Goal: Task Accomplishment & Management: Use online tool/utility

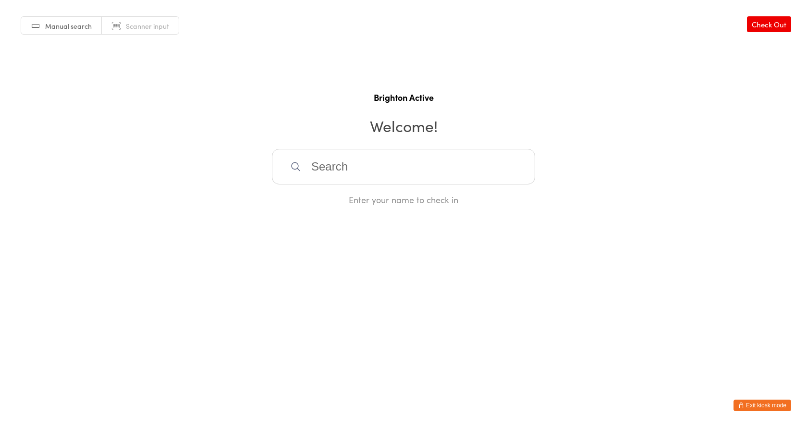
drag, startPoint x: 145, startPoint y: 24, endPoint x: 179, endPoint y: 48, distance: 41.8
click at [145, 25] on span "Scanner input" at bounding box center [147, 26] width 43 height 10
drag, startPoint x: 366, startPoint y: 172, endPoint x: 356, endPoint y: 148, distance: 26.3
click at [366, 172] on input "search" at bounding box center [403, 167] width 263 height 36
type input "70112"
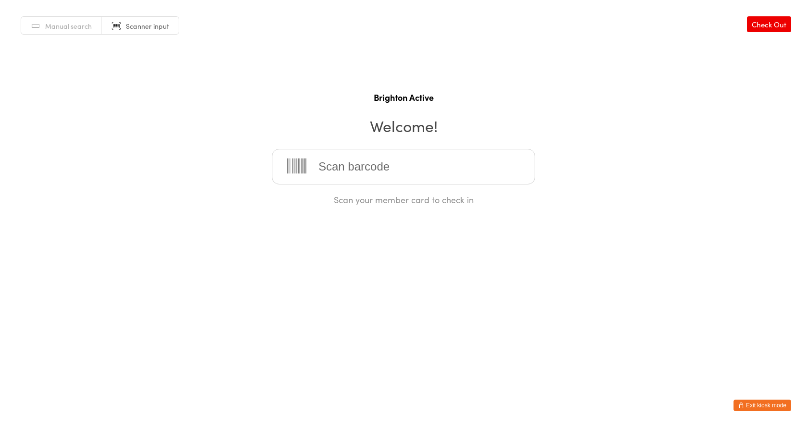
click at [375, 182] on input "search" at bounding box center [403, 167] width 263 height 36
click at [326, 188] on div "Scan your member card to check in" at bounding box center [403, 177] width 263 height 57
click at [320, 158] on input "search" at bounding box center [403, 167] width 263 height 36
click at [341, 159] on input "search" at bounding box center [403, 167] width 263 height 36
type input "70152"
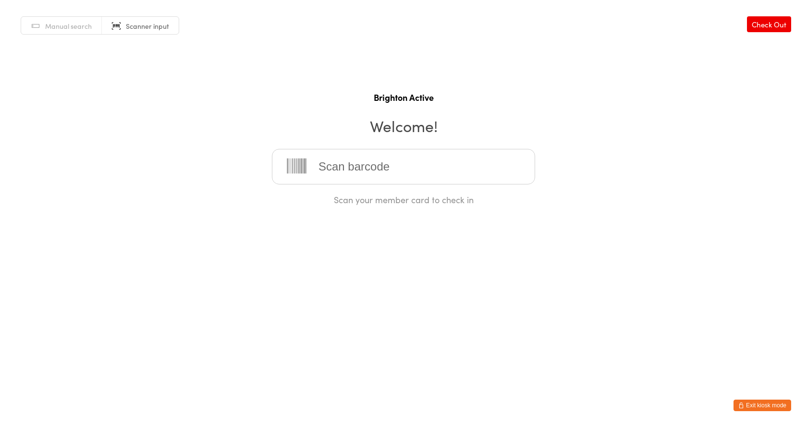
click at [755, 404] on button "Exit kiosk mode" at bounding box center [763, 406] width 58 height 12
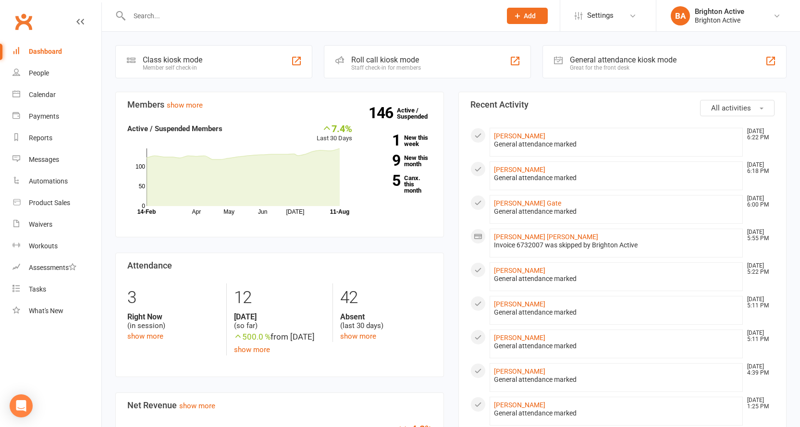
click at [573, 64] on div "Great for the front desk" at bounding box center [623, 67] width 107 height 7
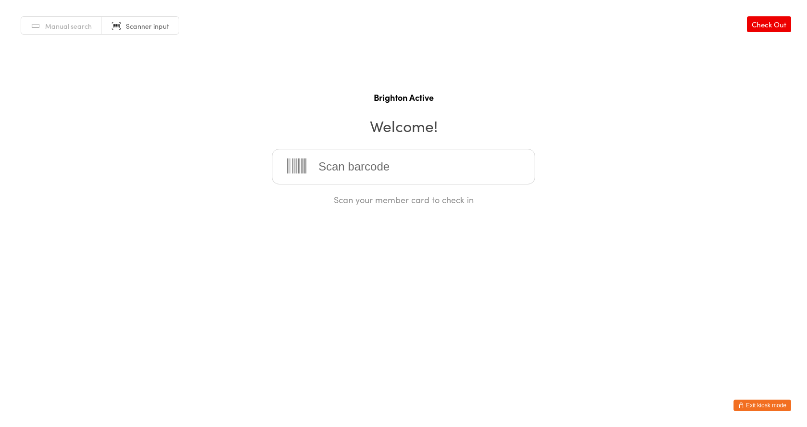
click at [73, 28] on span "Manual search" at bounding box center [68, 26] width 47 height 10
click at [329, 172] on input "search" at bounding box center [403, 167] width 263 height 36
click at [319, 162] on input "search" at bounding box center [403, 167] width 263 height 36
type input "zah"
click at [335, 197] on div "Zahraa Ismail" at bounding box center [404, 197] width 246 height 13
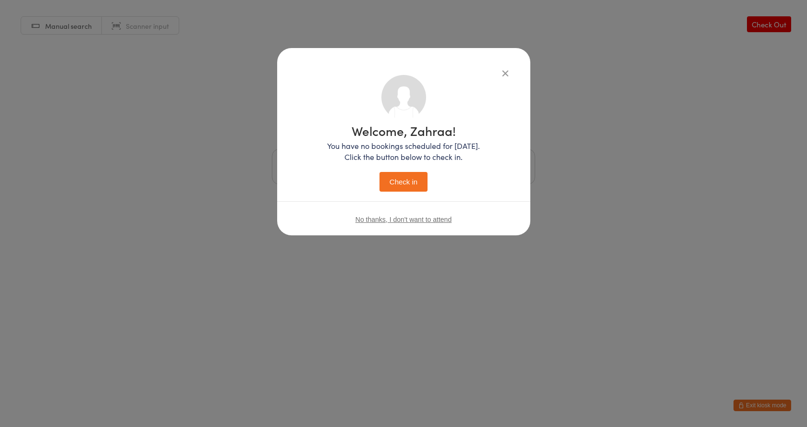
click at [397, 175] on button "Check in" at bounding box center [404, 182] width 48 height 20
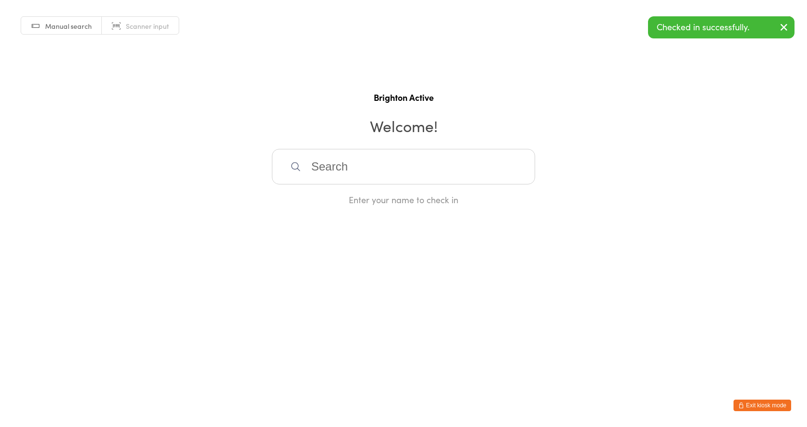
click at [334, 171] on input "search" at bounding box center [403, 167] width 263 height 36
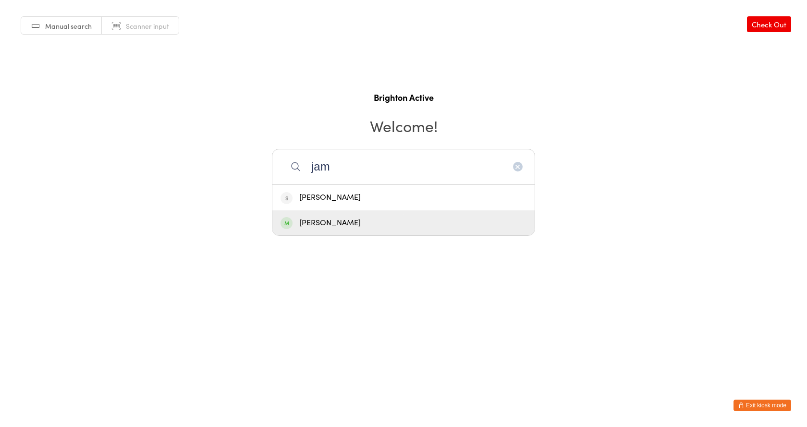
type input "jam"
click at [336, 226] on div "[PERSON_NAME]" at bounding box center [404, 223] width 246 height 13
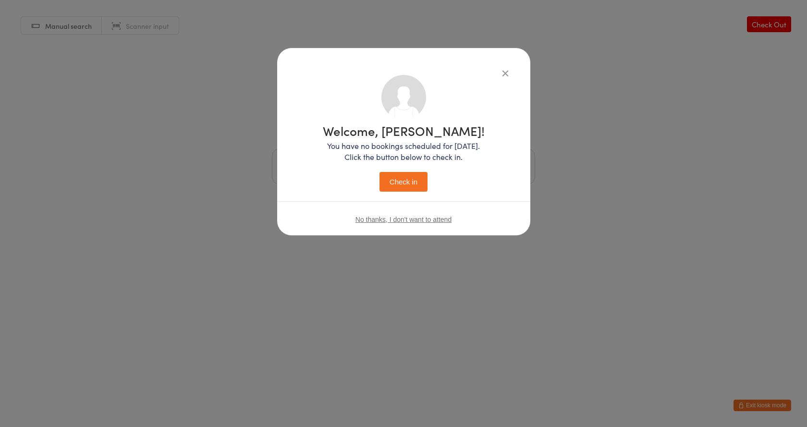
click at [386, 178] on button "Check in" at bounding box center [404, 182] width 48 height 20
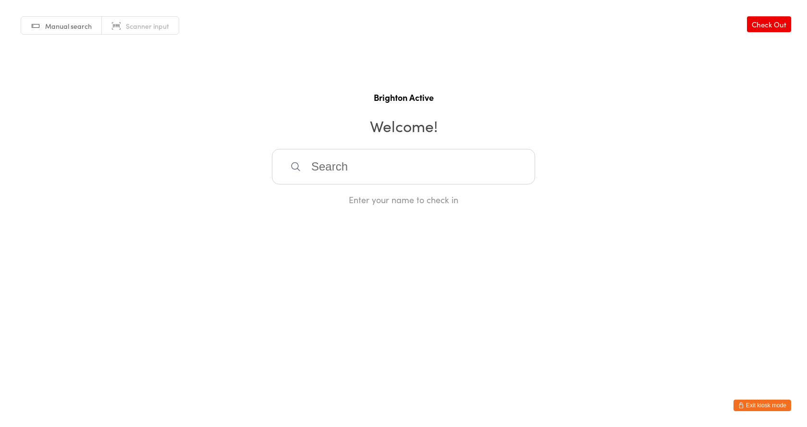
click at [377, 169] on input "search" at bounding box center [403, 167] width 263 height 36
click at [149, 23] on span "Scanner input" at bounding box center [147, 26] width 43 height 10
drag, startPoint x: 361, startPoint y: 166, endPoint x: 357, endPoint y: 162, distance: 5.1
click at [361, 166] on input "search" at bounding box center [403, 167] width 263 height 36
click at [741, 403] on icon "button" at bounding box center [741, 406] width 6 height 6
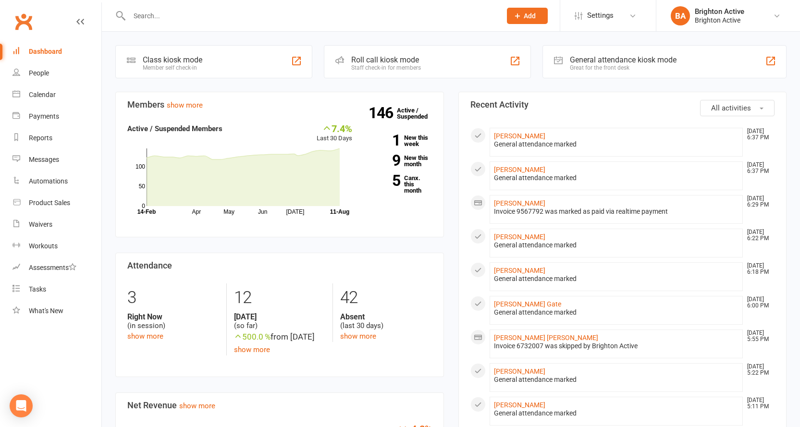
click at [671, 61] on div "General attendance kiosk mode" at bounding box center [623, 59] width 107 height 9
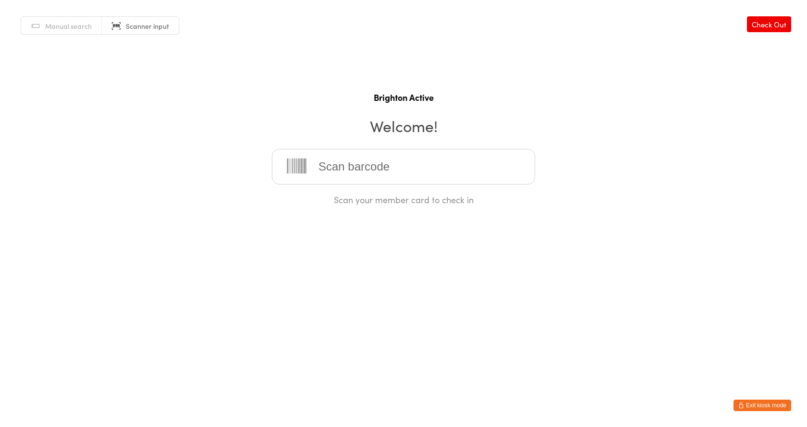
click at [779, 404] on button "Exit kiosk mode" at bounding box center [763, 406] width 58 height 12
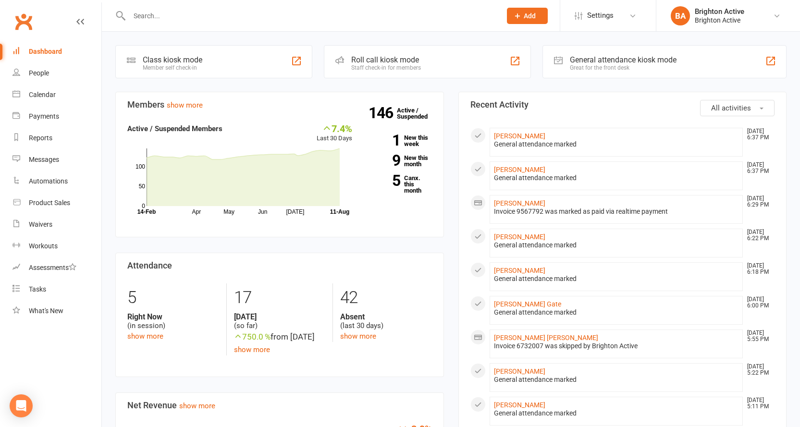
click at [521, 208] on div "Invoice 9567792 was marked as paid via realtime payment" at bounding box center [616, 212] width 245 height 8
click at [527, 198] on li "Kaio Cesar Barbosa Goncalves Aug 11, 6:29 PM Invoice 9567792 was marked as paid…" at bounding box center [617, 209] width 254 height 29
click at [525, 205] on link "Kaio Cesar Barbosa Goncalves" at bounding box center [519, 203] width 51 height 8
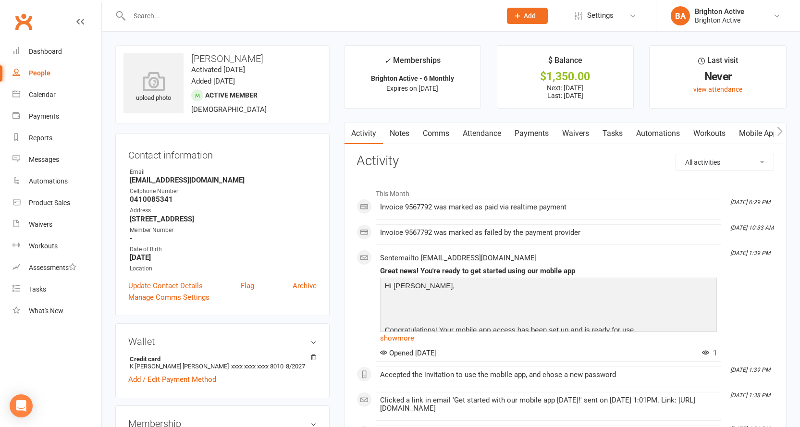
click at [549, 132] on link "Payments" at bounding box center [532, 134] width 48 height 22
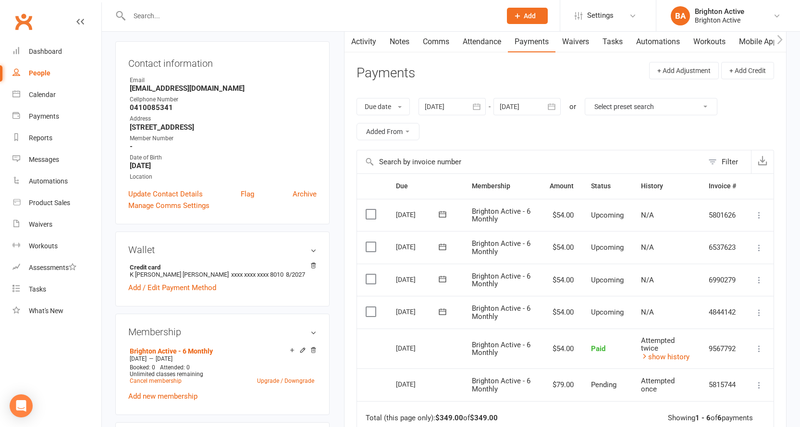
scroll to position [240, 0]
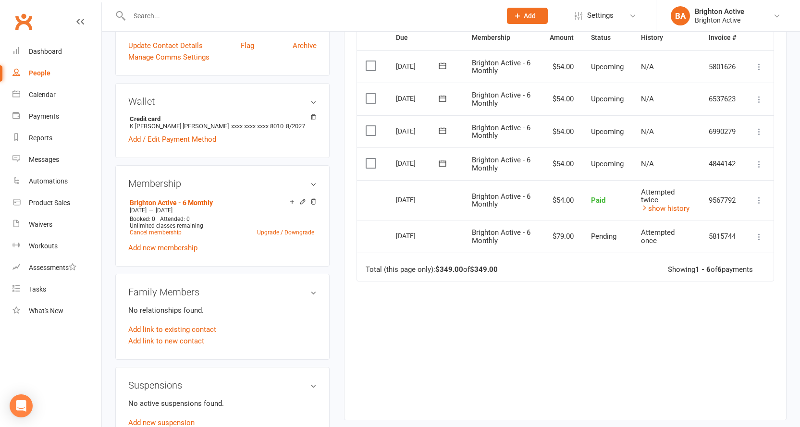
click at [661, 213] on td "Attempted twice show history" at bounding box center [666, 200] width 68 height 40
click at [663, 208] on link "show history" at bounding box center [665, 208] width 49 height 9
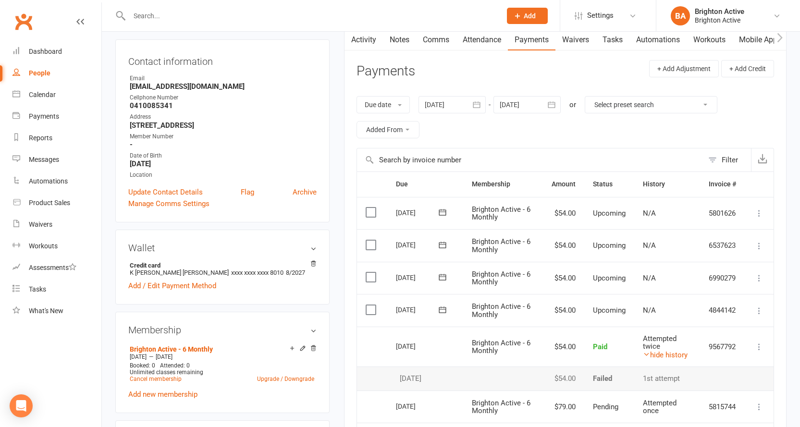
scroll to position [0, 0]
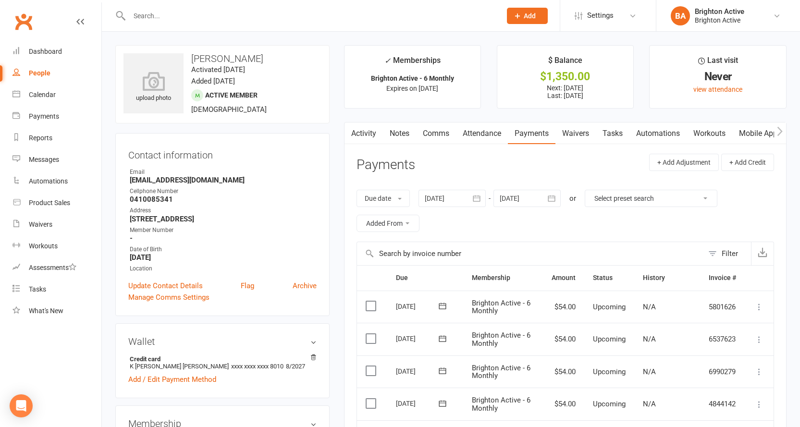
click at [40, 68] on link "People" at bounding box center [56, 73] width 89 height 22
select select "true"
select select "100"
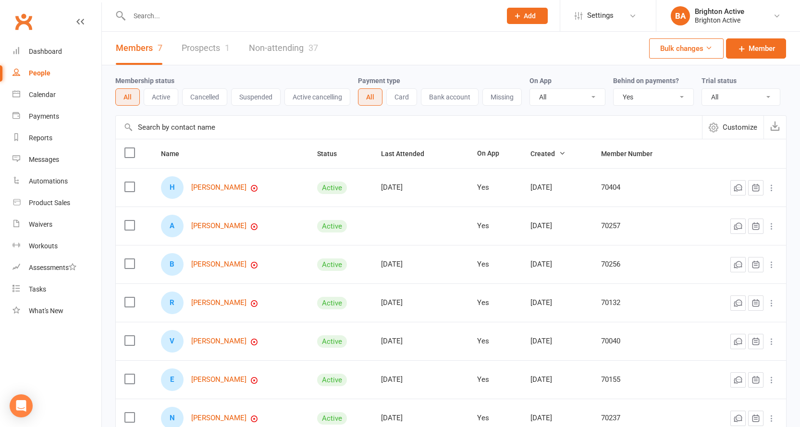
click at [656, 90] on select "All No Yes" at bounding box center [653, 97] width 80 height 16
click at [614, 89] on select "All No Yes" at bounding box center [653, 97] width 80 height 16
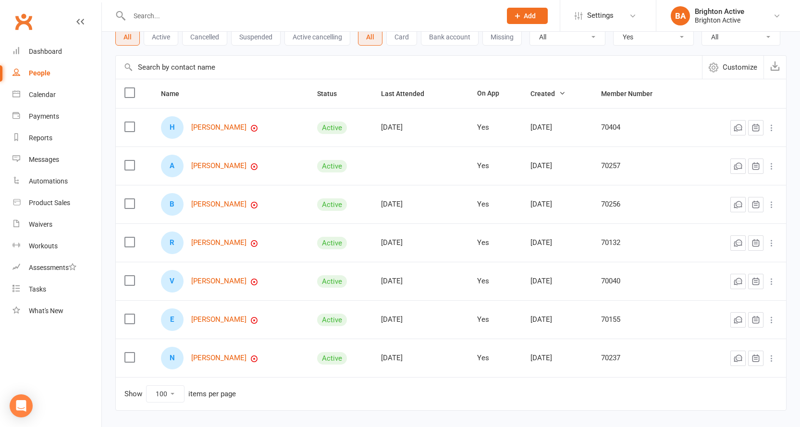
scroll to position [96, 0]
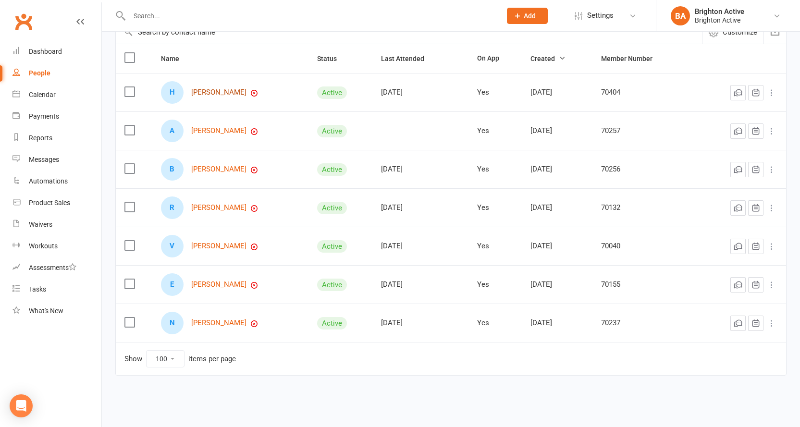
click at [229, 95] on link "Hussein Moukachar" at bounding box center [218, 92] width 55 height 8
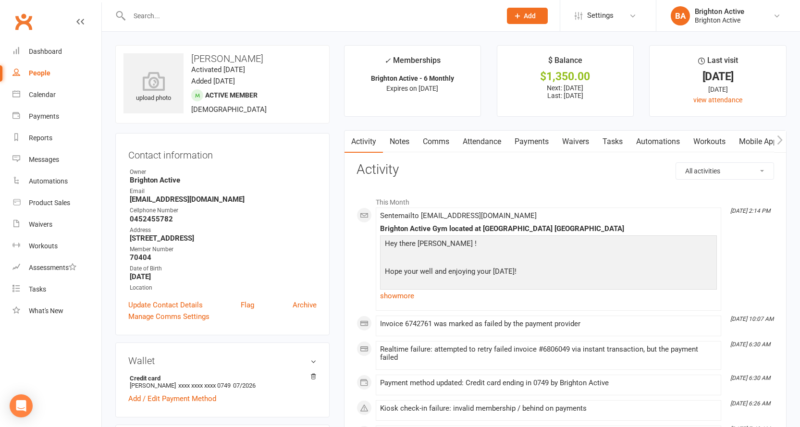
click at [532, 137] on link "Payments" at bounding box center [532, 142] width 48 height 22
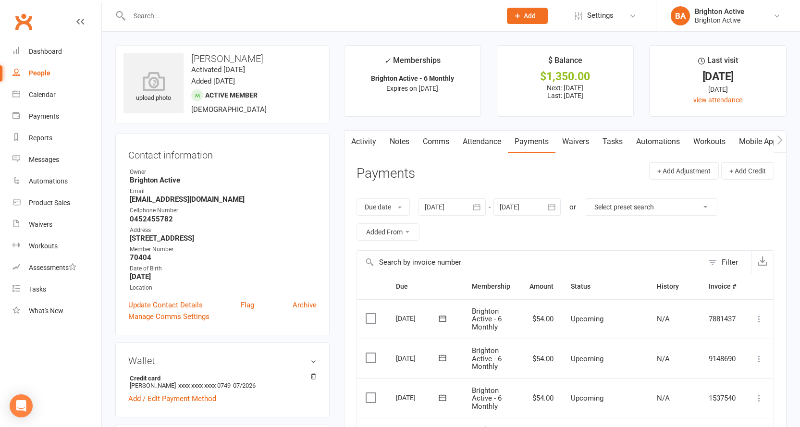
click at [255, 27] on div at bounding box center [304, 15] width 379 height 31
click at [29, 68] on link "People" at bounding box center [56, 73] width 89 height 22
select select "true"
select select "100"
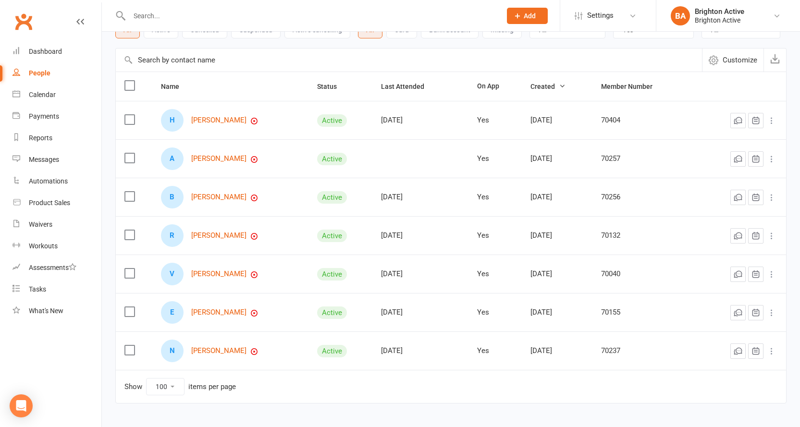
scroll to position [96, 0]
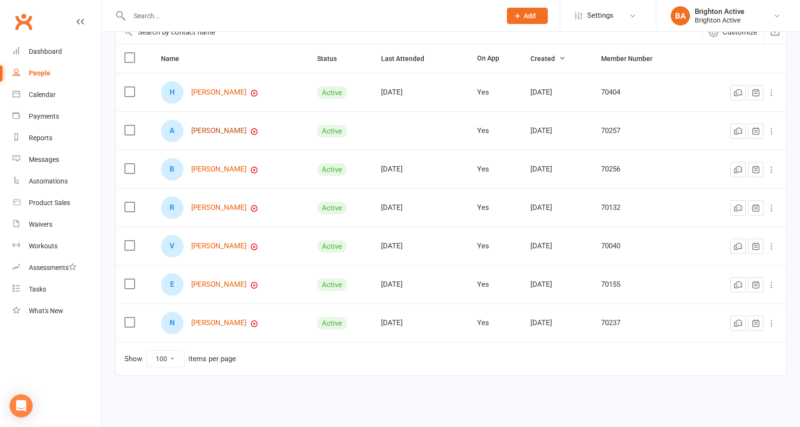
click at [195, 130] on link "Abbas Nagi" at bounding box center [218, 131] width 55 height 8
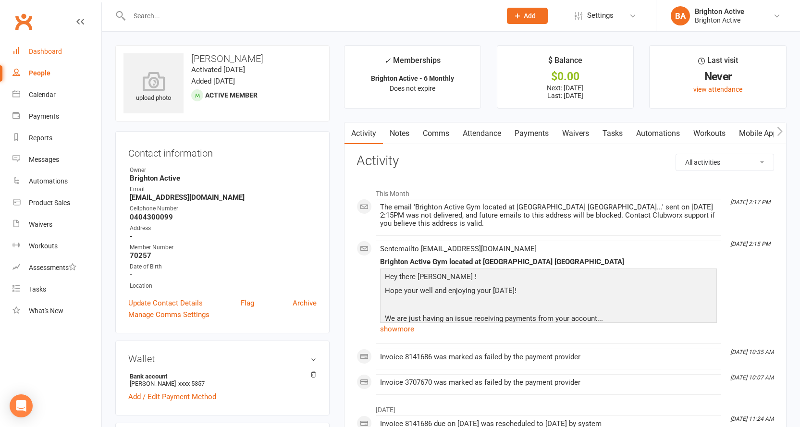
click at [55, 51] on div "Dashboard" at bounding box center [45, 52] width 33 height 8
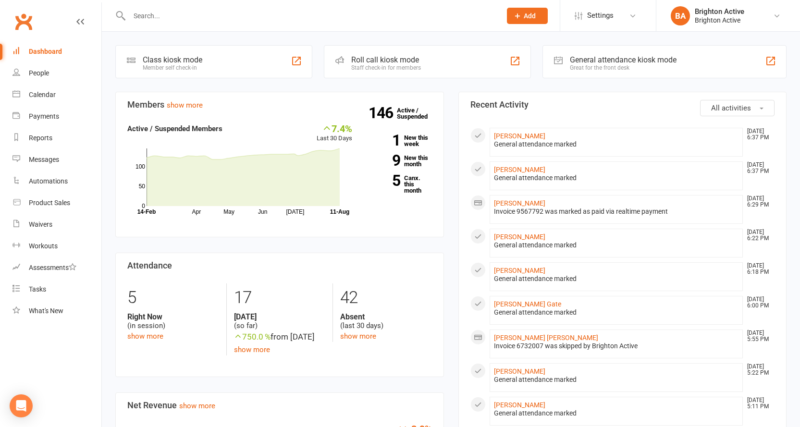
click at [593, 61] on div "General attendance kiosk mode" at bounding box center [623, 59] width 107 height 9
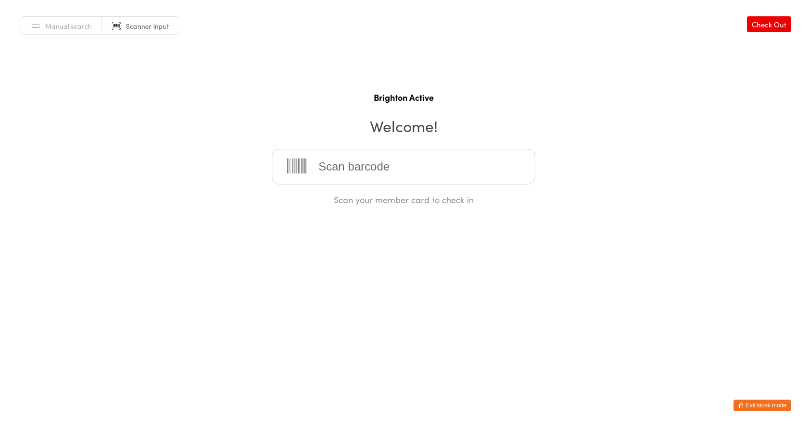
click at [329, 13] on div "Manual search Scanner input Check Out Brighton Active Welcome! Scan your member…" at bounding box center [403, 103] width 807 height 206
click at [334, 177] on input "search" at bounding box center [403, 167] width 263 height 36
click at [432, 159] on input "search" at bounding box center [403, 167] width 263 height 36
click at [312, 335] on html "You have now entered Kiosk Mode. Members will be able to check themselves in us…" at bounding box center [403, 213] width 807 height 427
click at [569, 93] on h1 "Brighton Active" at bounding box center [404, 97] width 788 height 12
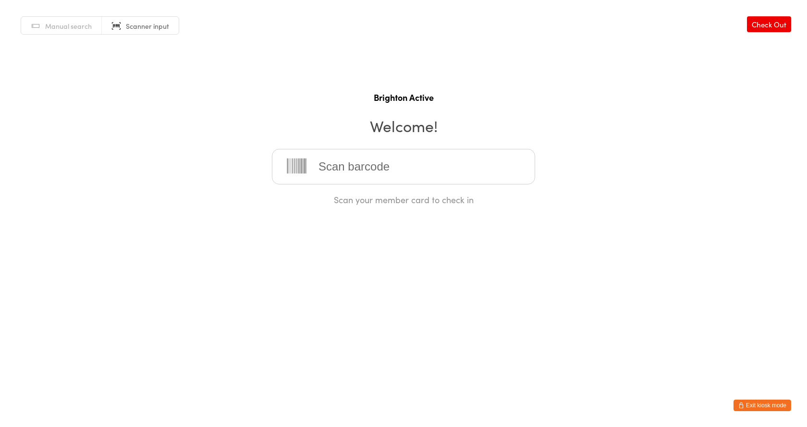
click at [195, 109] on div "Manual search Scanner input Check Out Brighton Active Welcome! Scan your member…" at bounding box center [403, 103] width 807 height 206
click at [75, 23] on span "Manual search" at bounding box center [68, 26] width 47 height 10
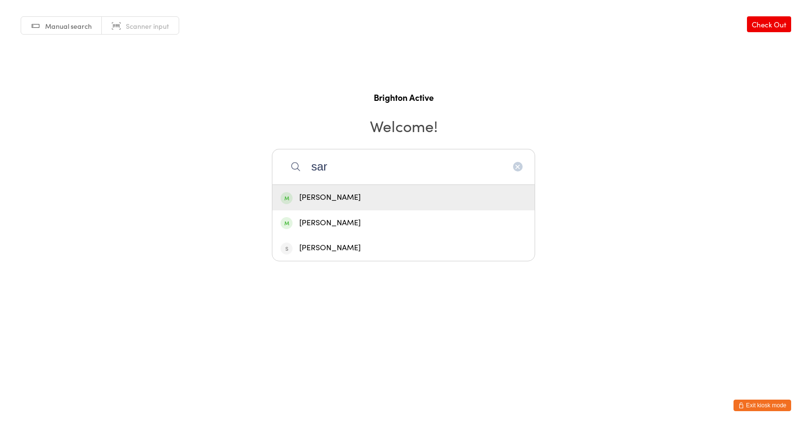
click at [518, 172] on input "sar" at bounding box center [403, 167] width 263 height 36
type input "sar"
click at [514, 167] on button "button" at bounding box center [518, 167] width 10 height 10
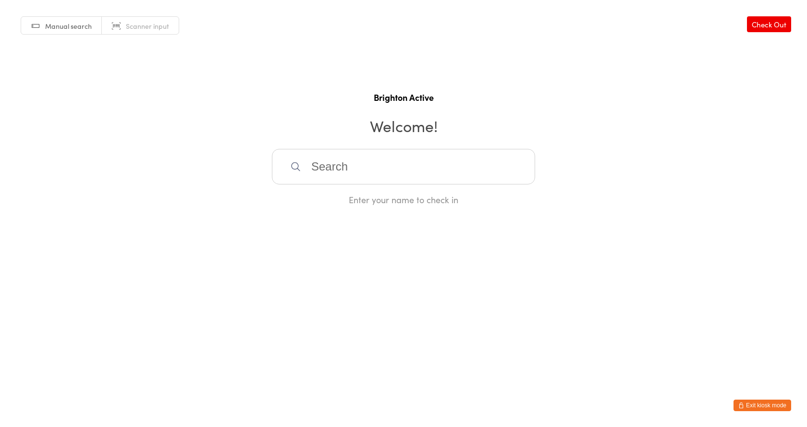
click at [375, 164] on input "search" at bounding box center [403, 167] width 263 height 36
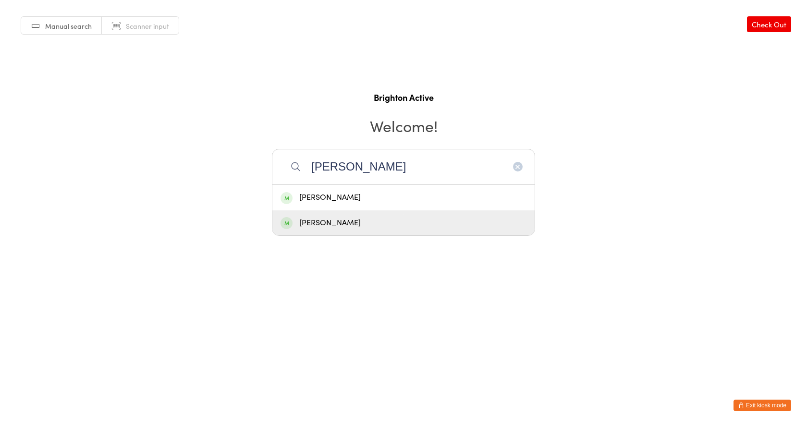
type input "[PERSON_NAME]"
click at [326, 227] on div "[PERSON_NAME]" at bounding box center [404, 223] width 246 height 13
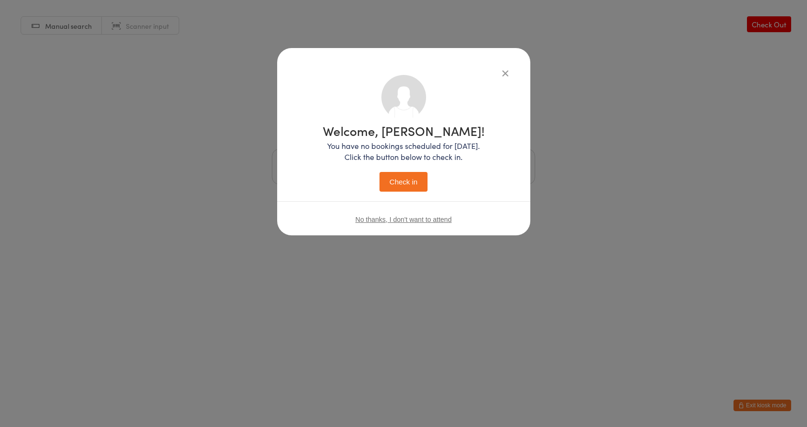
click at [414, 187] on button "Check in" at bounding box center [404, 182] width 48 height 20
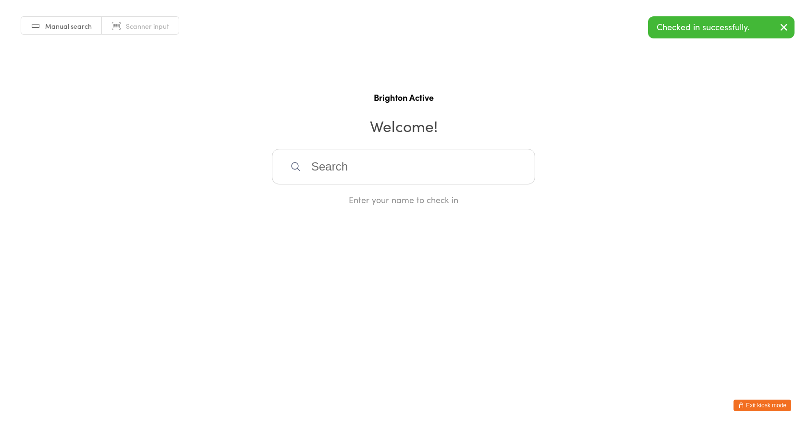
click at [747, 402] on button "Exit kiosk mode" at bounding box center [763, 406] width 58 height 12
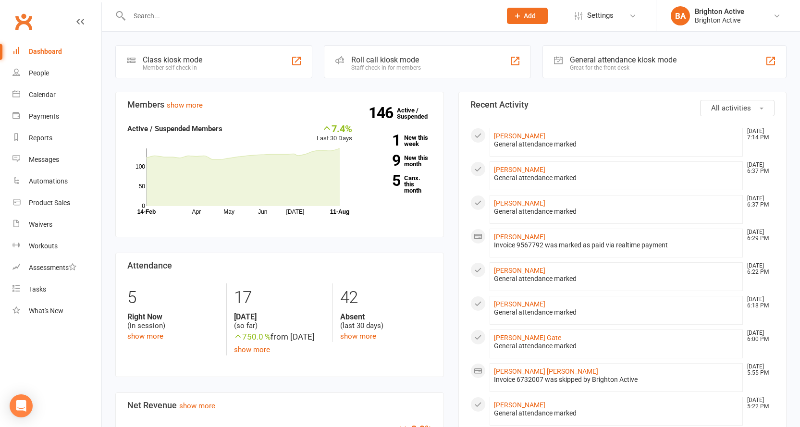
click at [580, 57] on div "General attendance kiosk mode" at bounding box center [623, 59] width 107 height 9
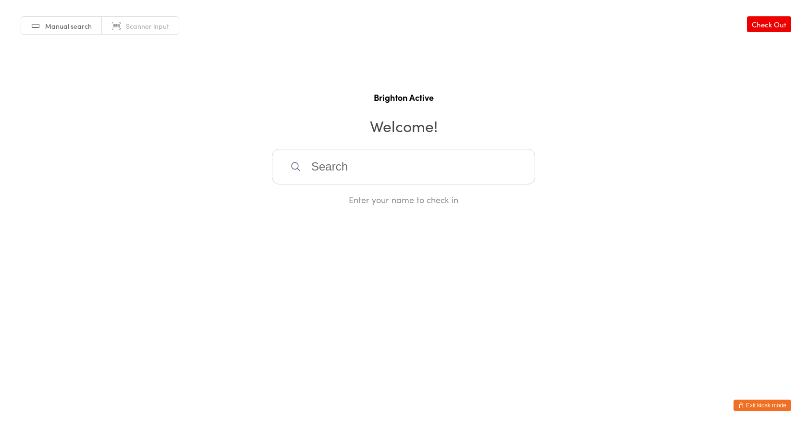
click at [346, 171] on input "search" at bounding box center [403, 167] width 263 height 36
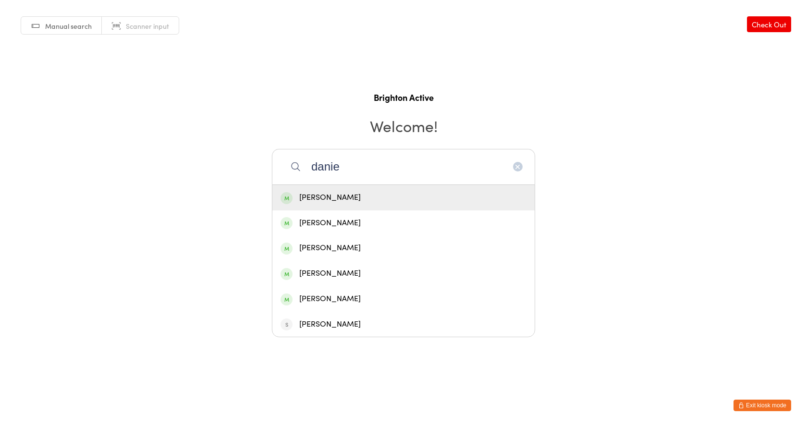
type input "danie"
click at [361, 204] on div "[PERSON_NAME]" at bounding box center [403, 197] width 262 height 25
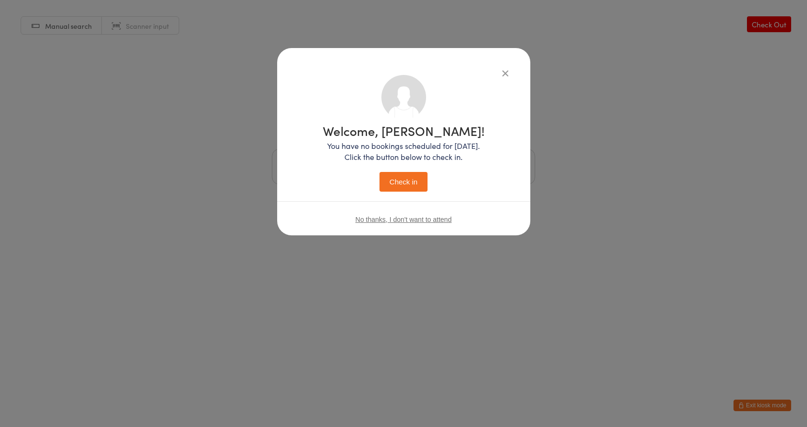
click at [417, 183] on button "Check in" at bounding box center [404, 182] width 48 height 20
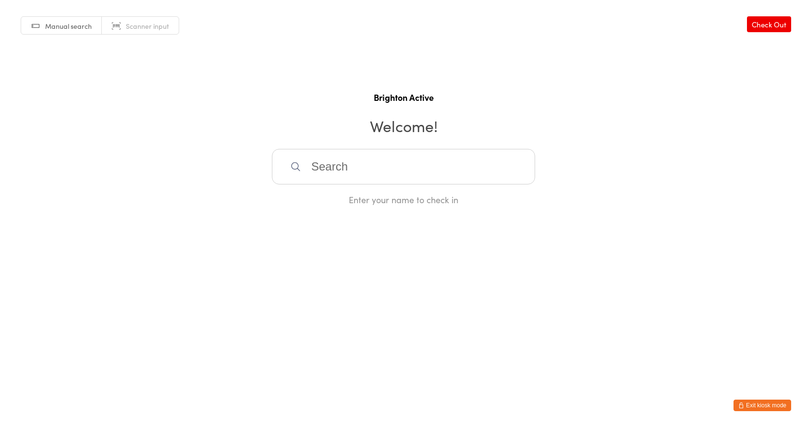
click at [152, 30] on span "Scanner input" at bounding box center [147, 26] width 43 height 10
click at [753, 408] on button "Exit kiosk mode" at bounding box center [763, 406] width 58 height 12
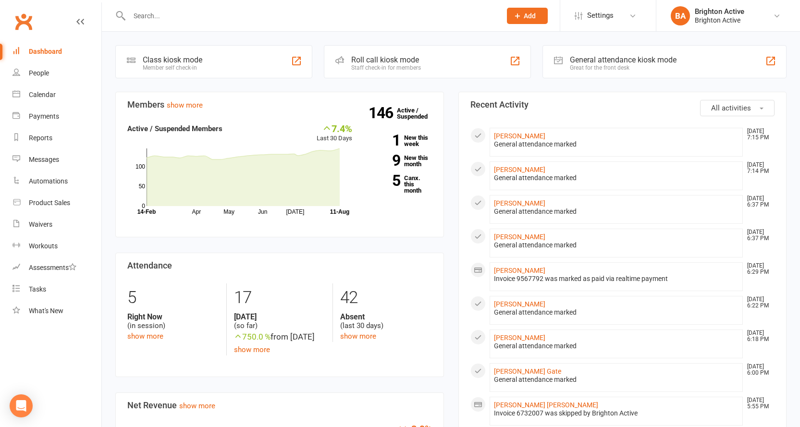
click at [579, 59] on div "General attendance kiosk mode" at bounding box center [623, 59] width 107 height 9
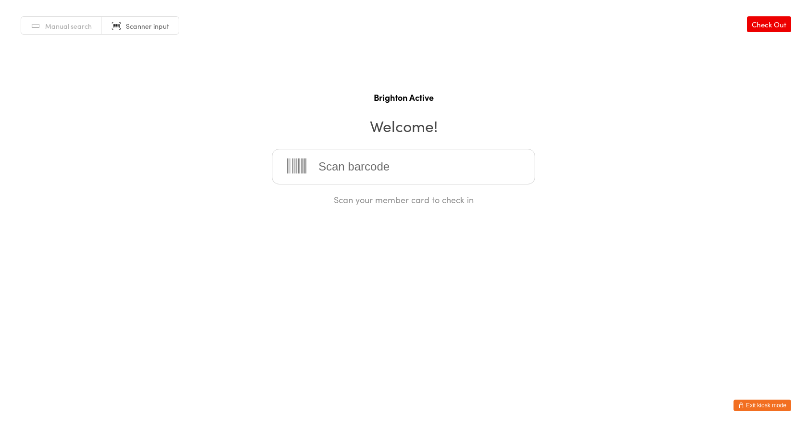
click at [66, 29] on span "Manual search" at bounding box center [68, 26] width 47 height 10
click at [135, 25] on span "Scanner input" at bounding box center [147, 26] width 43 height 10
click at [363, 164] on input "search" at bounding box center [403, 167] width 263 height 36
click at [140, 31] on link "Scanner input" at bounding box center [140, 26] width 77 height 18
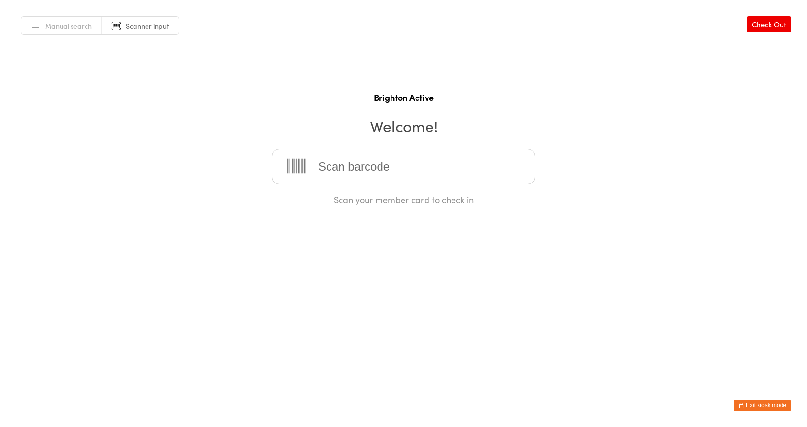
click at [770, 408] on button "Exit kiosk mode" at bounding box center [763, 406] width 58 height 12
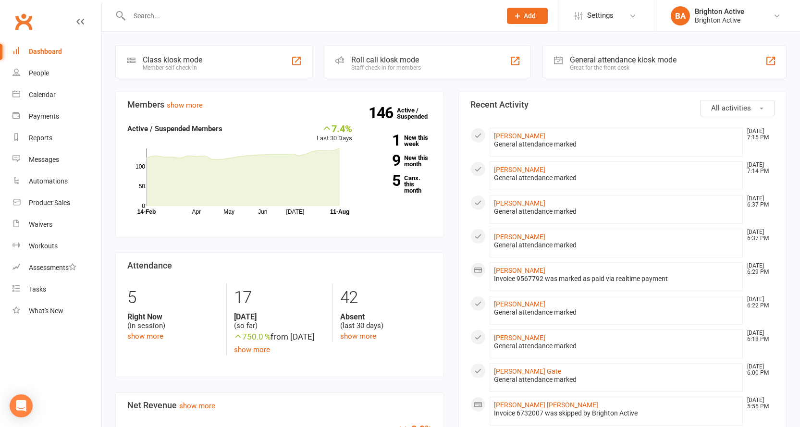
click at [627, 61] on div "General attendance kiosk mode" at bounding box center [623, 59] width 107 height 9
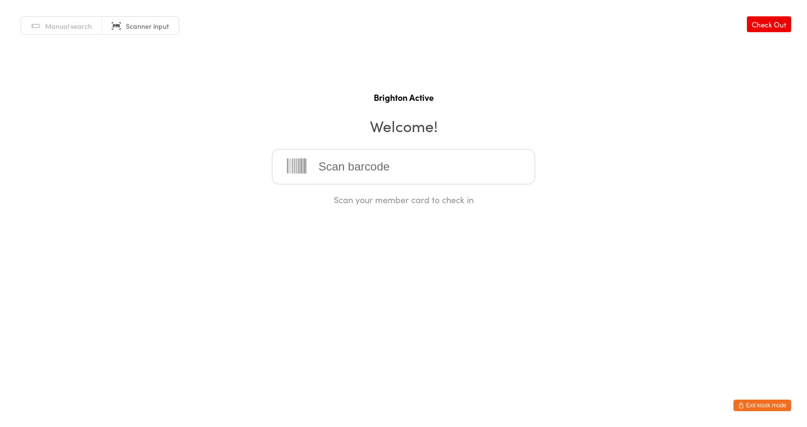
click at [332, 161] on input "search" at bounding box center [403, 167] width 263 height 36
click at [259, 94] on h1 "Brighton Active" at bounding box center [404, 97] width 788 height 12
drag, startPoint x: 339, startPoint y: 170, endPoint x: 274, endPoint y: 187, distance: 67.2
click at [339, 170] on input "search" at bounding box center [403, 167] width 263 height 36
drag, startPoint x: 159, startPoint y: 60, endPoint x: 178, endPoint y: 65, distance: 20.5
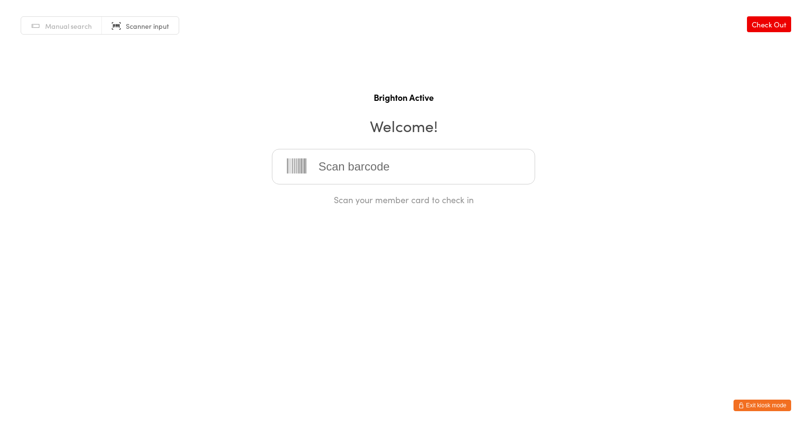
click at [159, 60] on div "Manual search Scanner input Check Out Brighton Active Welcome! Scan your member…" at bounding box center [403, 103] width 807 height 206
click at [321, 151] on input "search" at bounding box center [403, 167] width 263 height 36
click at [152, 25] on span "Scanner input" at bounding box center [147, 26] width 43 height 10
drag, startPoint x: 332, startPoint y: 165, endPoint x: 301, endPoint y: 142, distance: 39.5
click at [332, 165] on input "search" at bounding box center [403, 167] width 263 height 36
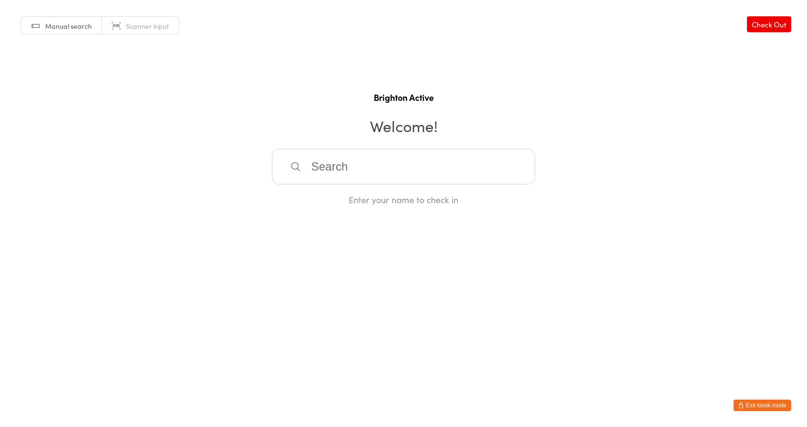
click at [141, 27] on span "Scanner input" at bounding box center [147, 26] width 43 height 10
click at [327, 171] on input "search" at bounding box center [403, 167] width 263 height 36
click at [369, 133] on h2 "Welcome!" at bounding box center [404, 126] width 788 height 22
click at [340, 158] on input "search" at bounding box center [403, 167] width 263 height 36
click at [473, 156] on input "search" at bounding box center [403, 167] width 263 height 36
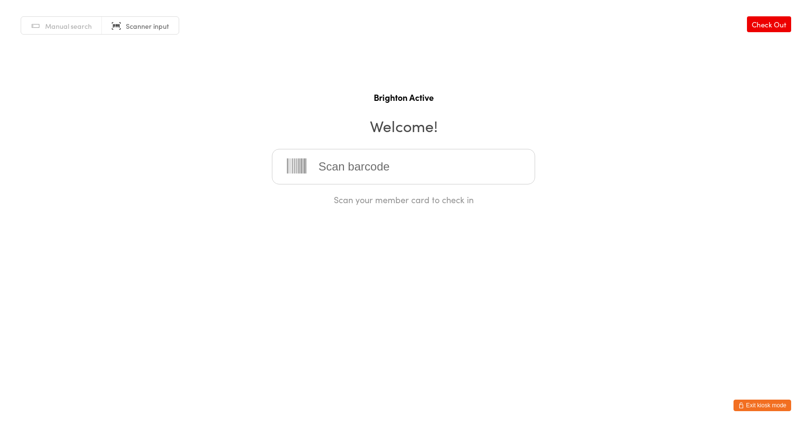
click at [758, 405] on button "Exit kiosk mode" at bounding box center [763, 406] width 58 height 12
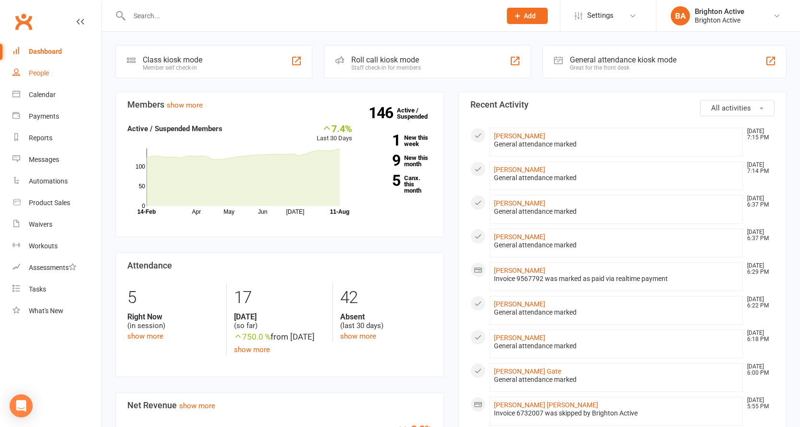
click at [30, 75] on div "People" at bounding box center [39, 73] width 20 height 8
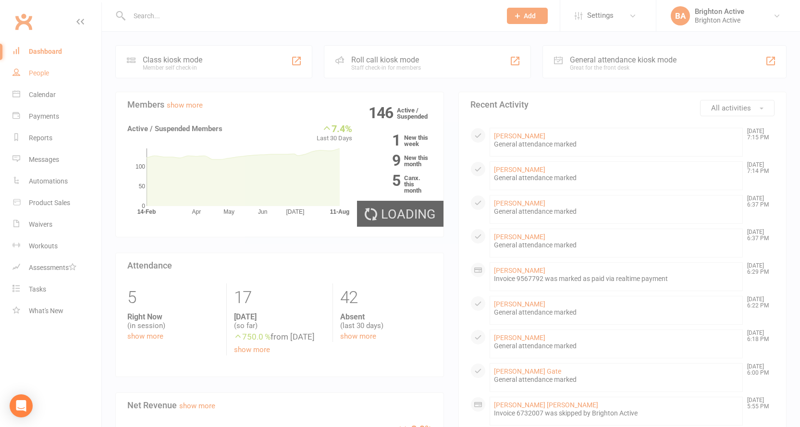
select select "true"
select select "100"
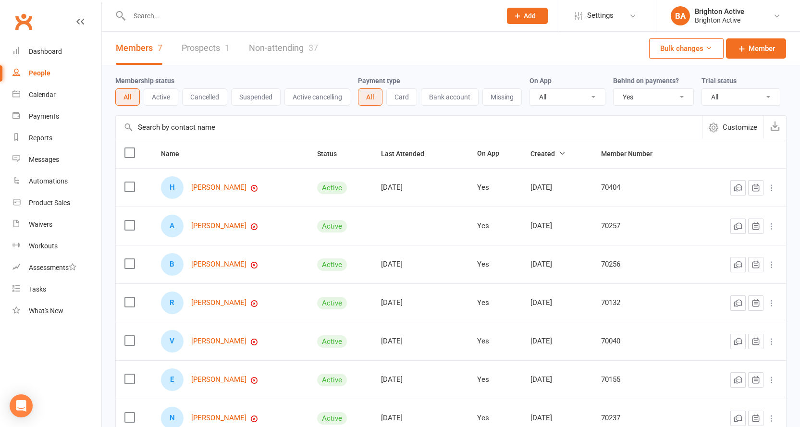
click at [637, 92] on select "All No Yes" at bounding box center [653, 97] width 80 height 16
select select
click at [614, 89] on select "All No Yes" at bounding box center [653, 97] width 80 height 16
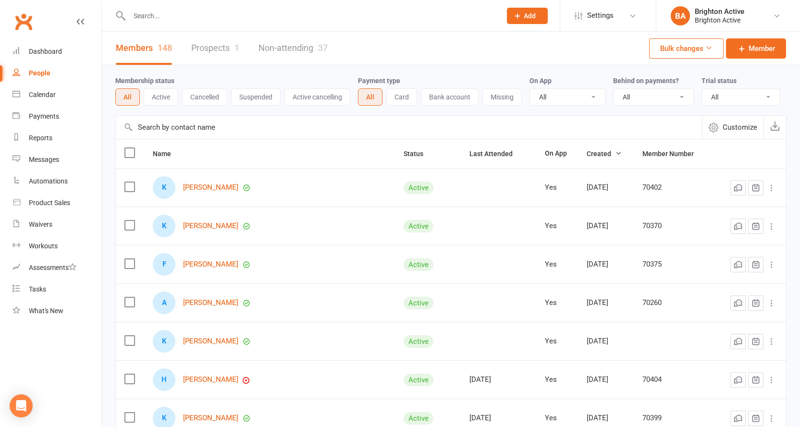
click at [230, 51] on link "Prospects 1" at bounding box center [215, 48] width 48 height 33
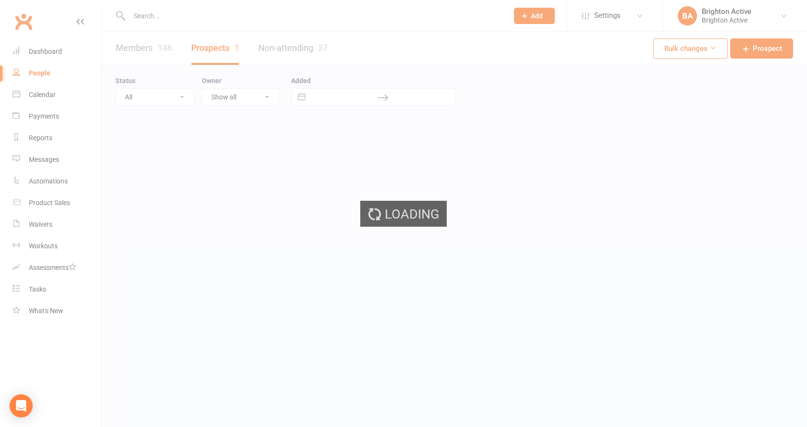
select select "100"
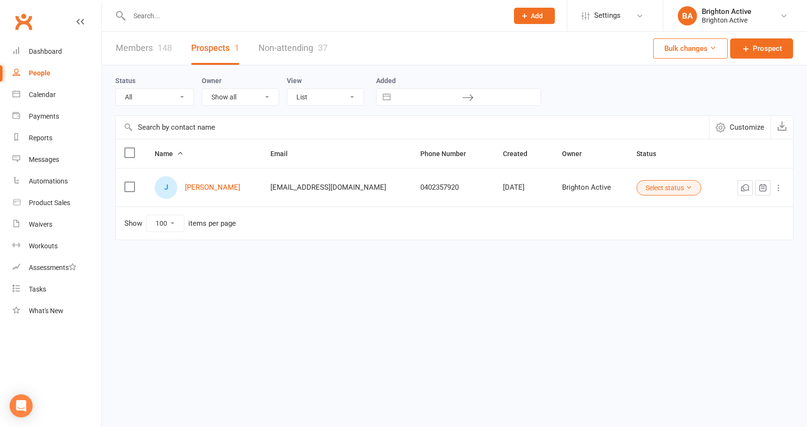
click at [270, 46] on link "Non-attending 37" at bounding box center [292, 48] width 69 height 33
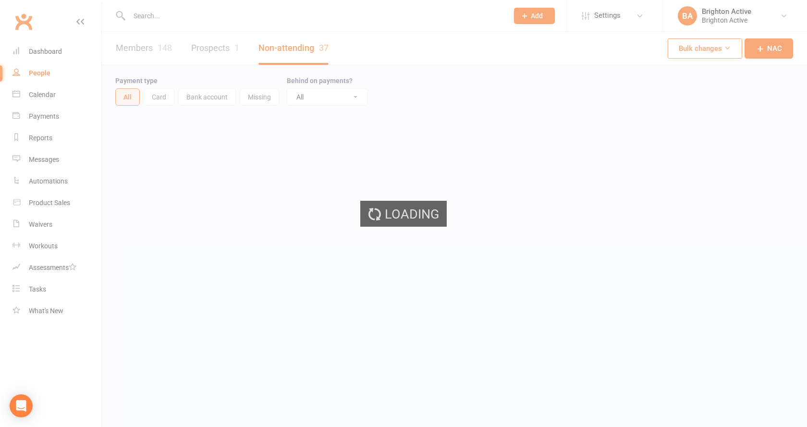
select select "100"
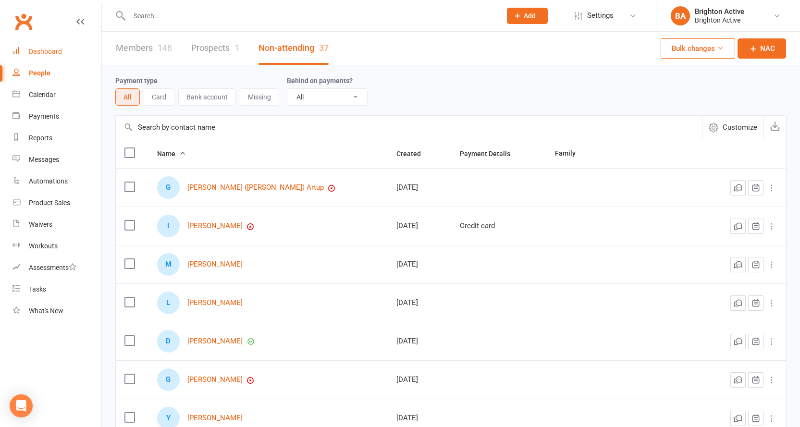
click at [62, 54] on link "Dashboard" at bounding box center [56, 52] width 89 height 22
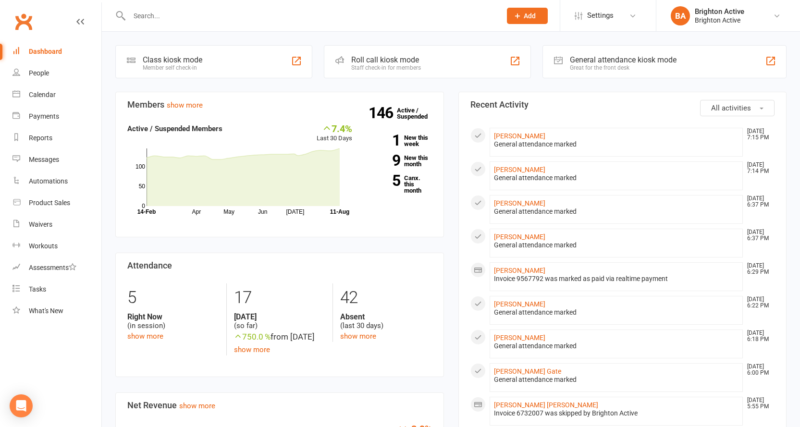
click at [620, 66] on div "Great for the front desk" at bounding box center [623, 67] width 107 height 7
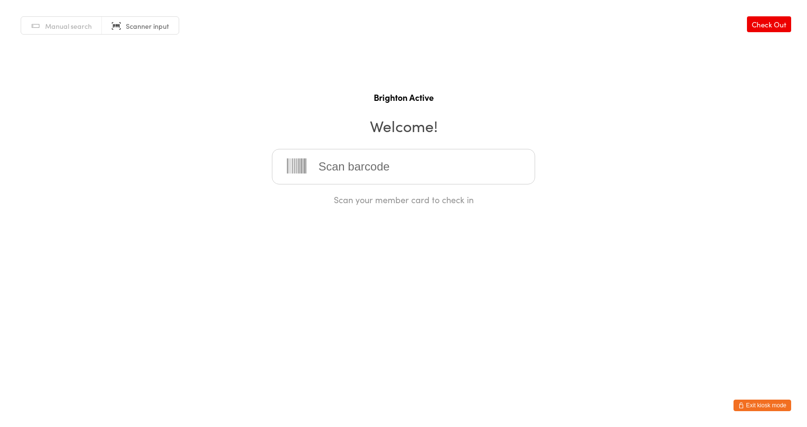
click at [317, 157] on input "search" at bounding box center [403, 167] width 263 height 36
click at [343, 160] on input "search" at bounding box center [403, 167] width 263 height 36
click at [77, 25] on span "Manual search" at bounding box center [68, 26] width 47 height 10
type input "70149"
click at [368, 203] on div "[PERSON_NAME]" at bounding box center [404, 197] width 246 height 13
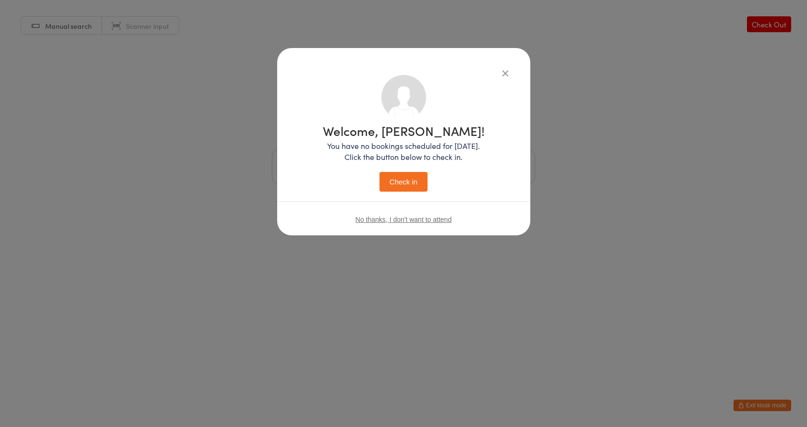
click at [402, 184] on button "Check in" at bounding box center [404, 182] width 48 height 20
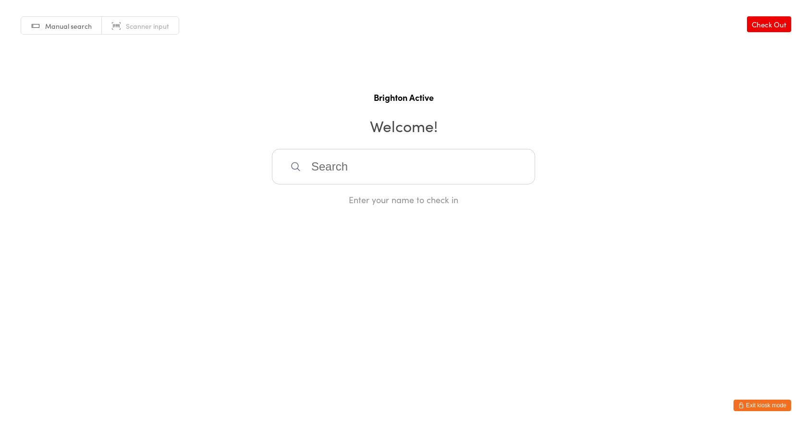
drag, startPoint x: 432, startPoint y: 166, endPoint x: 398, endPoint y: 158, distance: 35.0
click at [432, 166] on input "search" at bounding box center [403, 167] width 263 height 36
click at [153, 23] on span "Scanner input" at bounding box center [147, 26] width 43 height 10
click at [87, 20] on link "Manual search" at bounding box center [61, 26] width 81 height 18
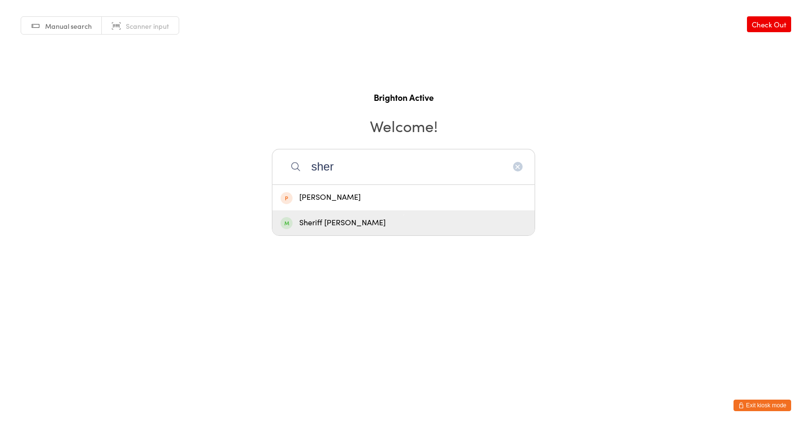
type input "sher"
click at [328, 227] on div "Sheriff [PERSON_NAME]" at bounding box center [404, 223] width 246 height 13
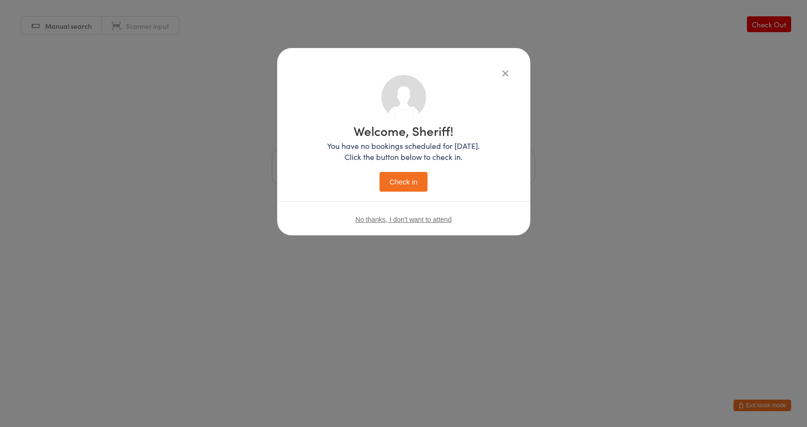
click at [394, 177] on button "Check in" at bounding box center [404, 182] width 48 height 20
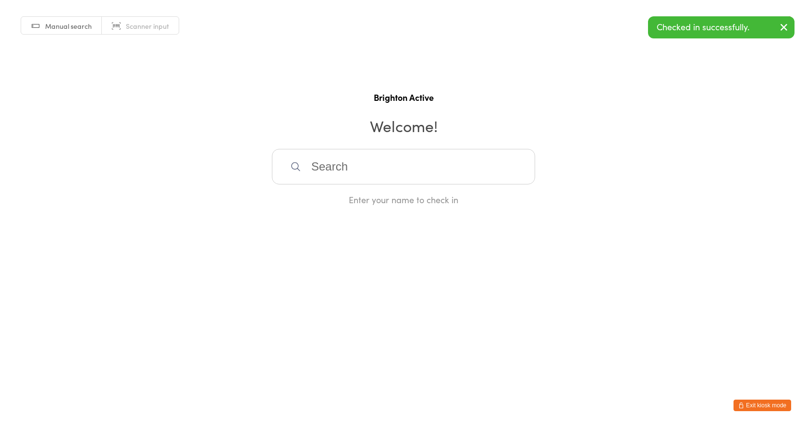
click at [137, 20] on link "Scanner input" at bounding box center [140, 26] width 77 height 18
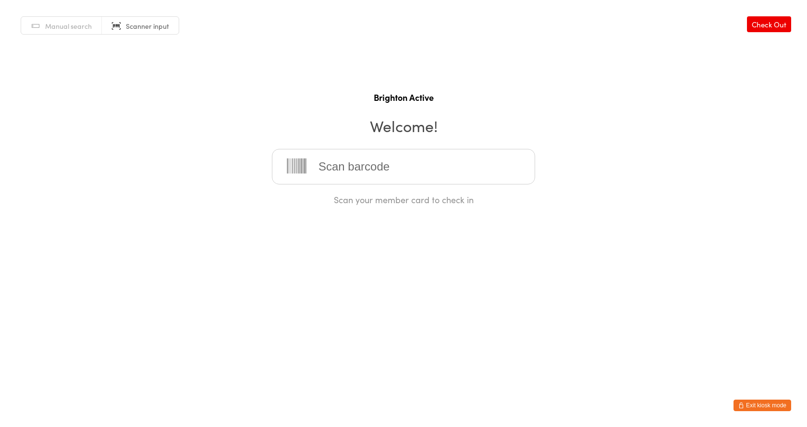
drag, startPoint x: 317, startPoint y: 175, endPoint x: 322, endPoint y: 176, distance: 5.9
click at [317, 175] on input "search" at bounding box center [403, 167] width 263 height 36
click at [337, 170] on input "search" at bounding box center [403, 167] width 263 height 36
click at [333, 162] on input "search" at bounding box center [403, 167] width 263 height 36
